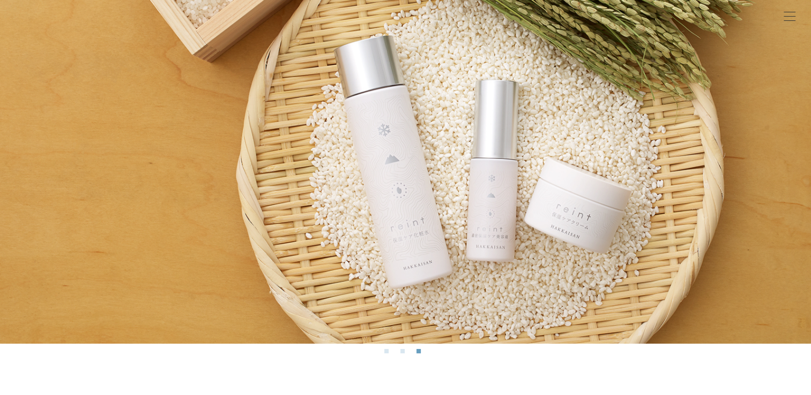
scroll to position [107, 0]
click at [781, 165] on img at bounding box center [405, 138] width 811 height 410
click at [673, 181] on img at bounding box center [405, 138] width 811 height 410
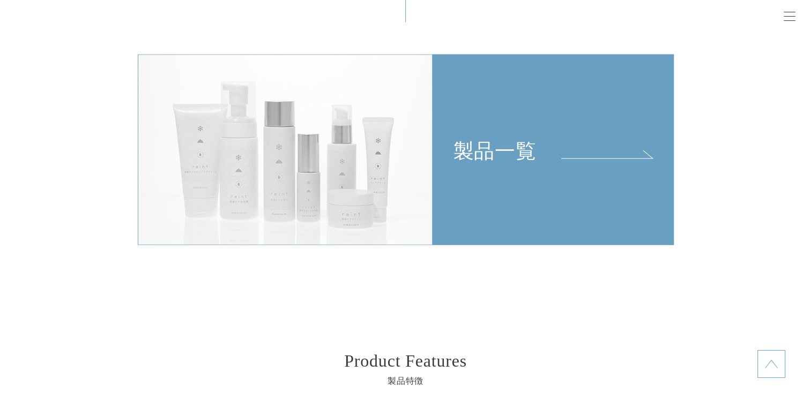
scroll to position [2304, 0]
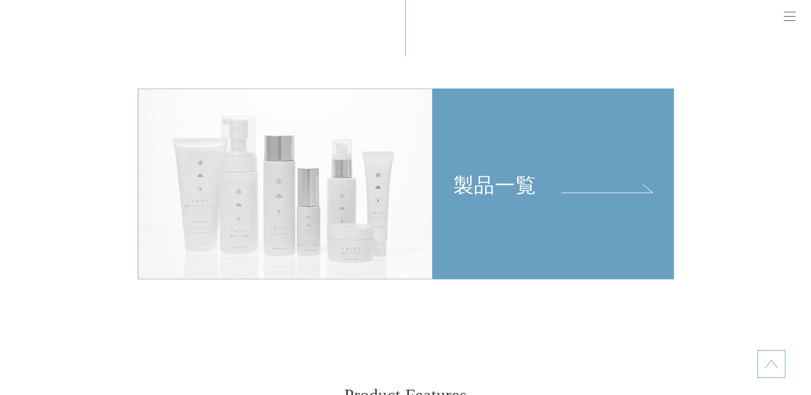
click at [618, 192] on div "製品一覧" at bounding box center [553, 143] width 240 height 108
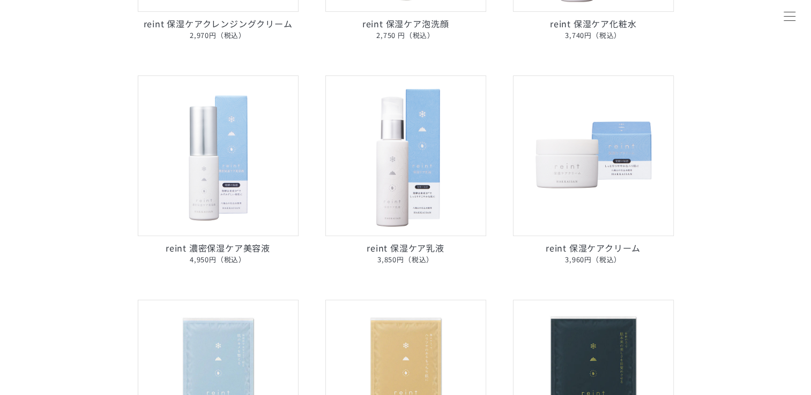
scroll to position [536, 0]
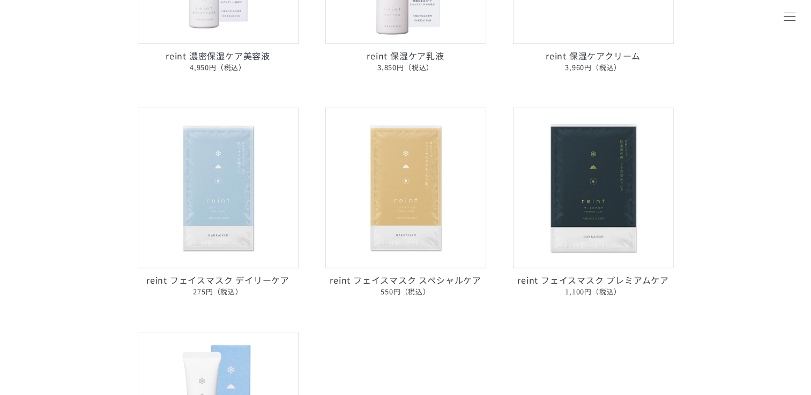
click at [245, 217] on img at bounding box center [218, 188] width 161 height 161
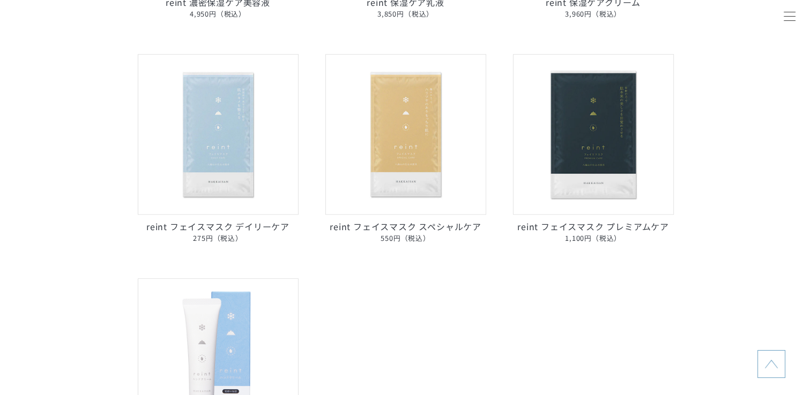
scroll to position [804, 0]
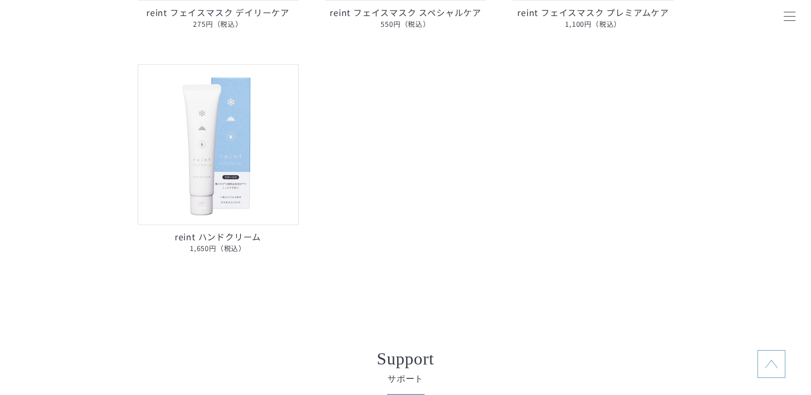
click at [228, 155] on img at bounding box center [218, 144] width 161 height 161
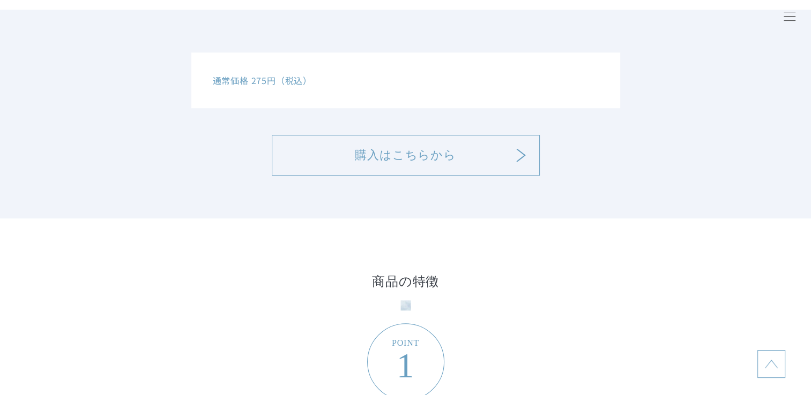
scroll to position [750, 0]
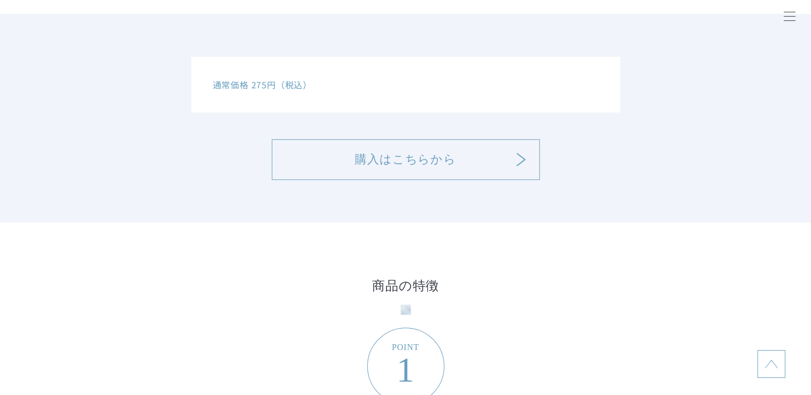
click at [470, 152] on link "購入はこちらから" at bounding box center [406, 159] width 268 height 41
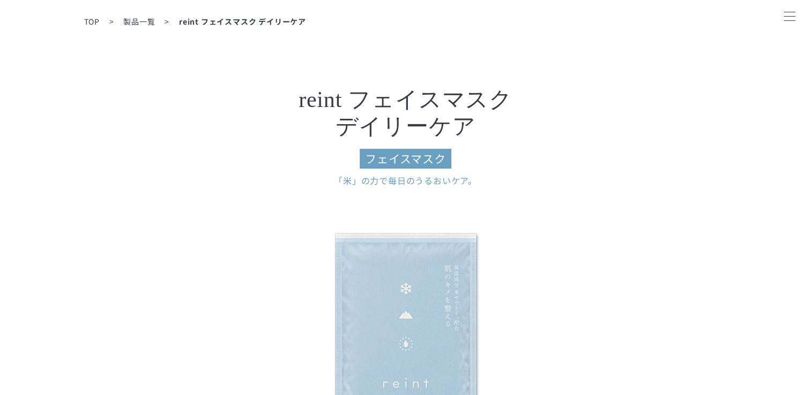
scroll to position [0, 0]
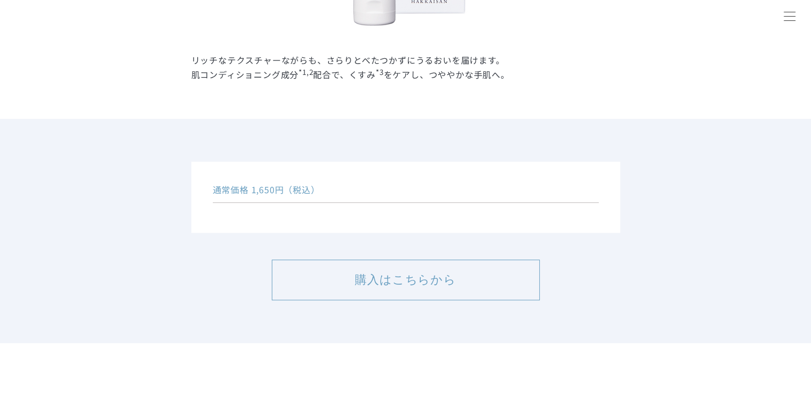
scroll to position [589, 0]
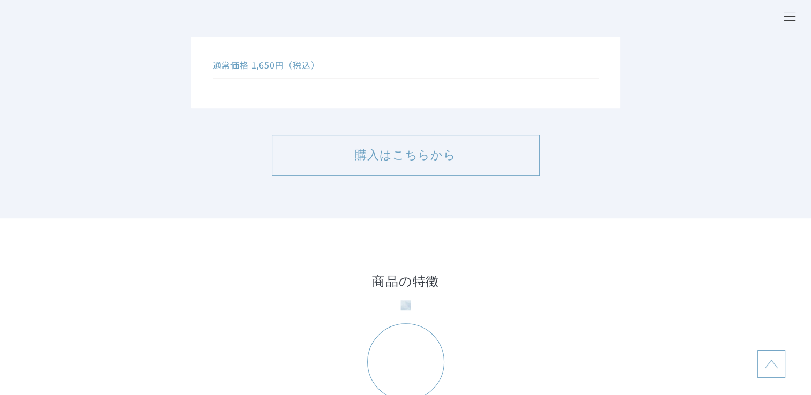
click at [431, 164] on link "購入はこちらから" at bounding box center [406, 155] width 268 height 41
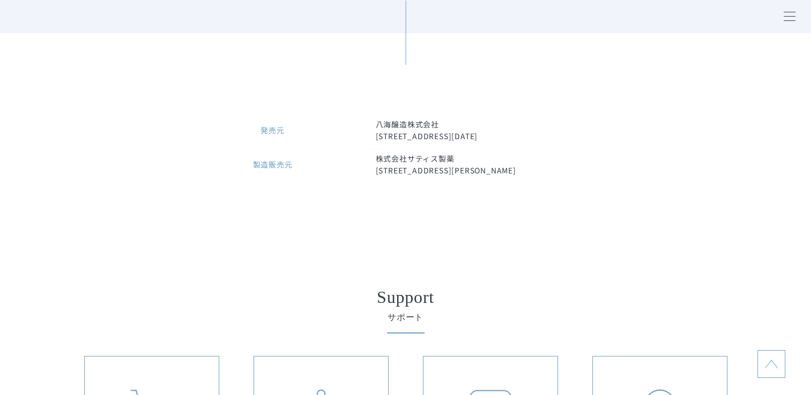
scroll to position [4019, 0]
